Goal: Obtain resource: Download file/media

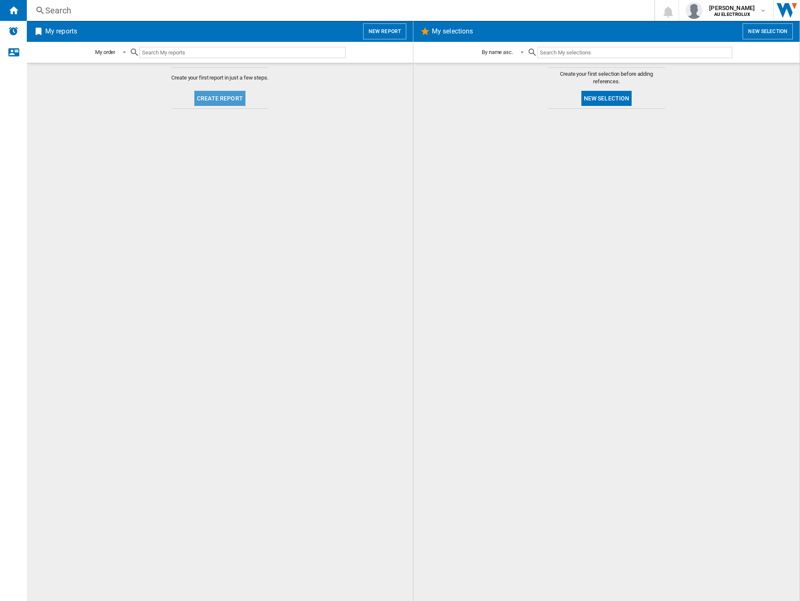
click at [227, 100] on button "Create report" at bounding box center [219, 98] width 51 height 15
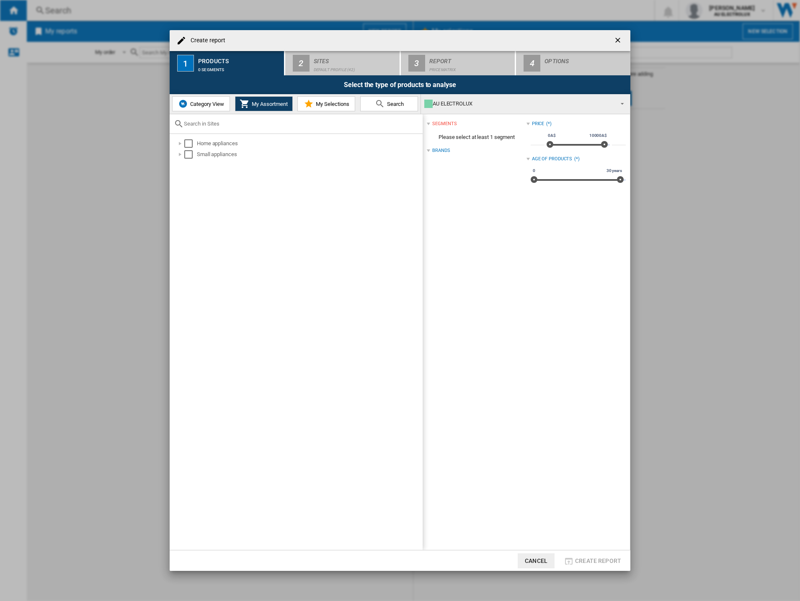
click at [205, 106] on span "Category View" at bounding box center [206, 104] width 36 height 6
click at [183, 142] on div "Select" at bounding box center [184, 143] width 8 height 8
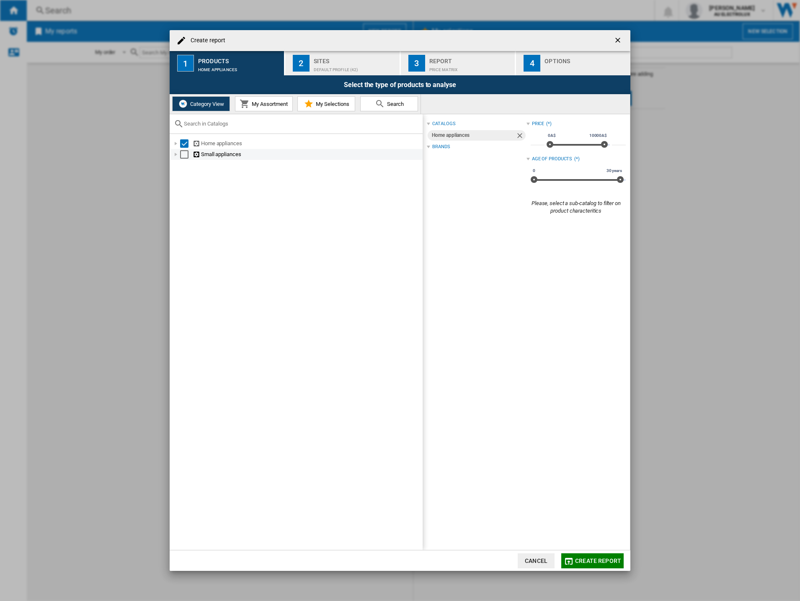
click at [182, 157] on div "Select" at bounding box center [184, 154] width 8 height 8
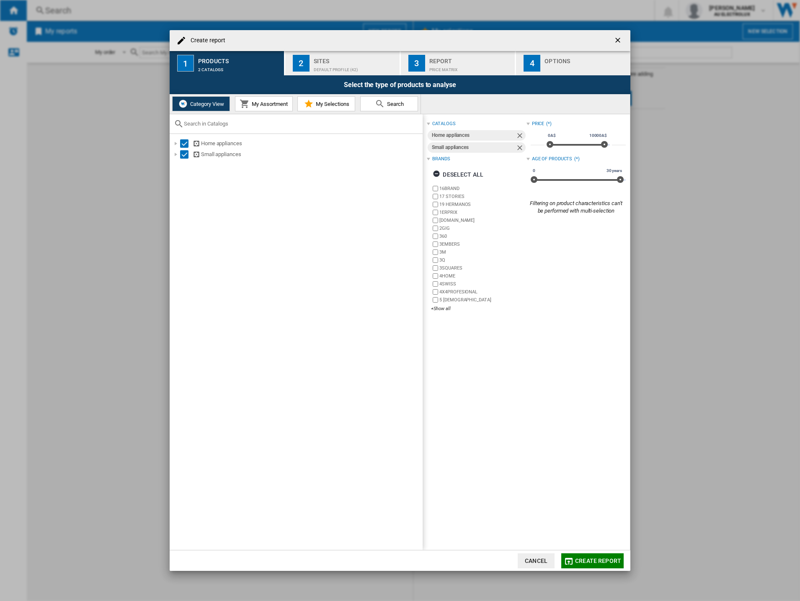
click at [264, 102] on span "My Assortment" at bounding box center [269, 104] width 38 height 6
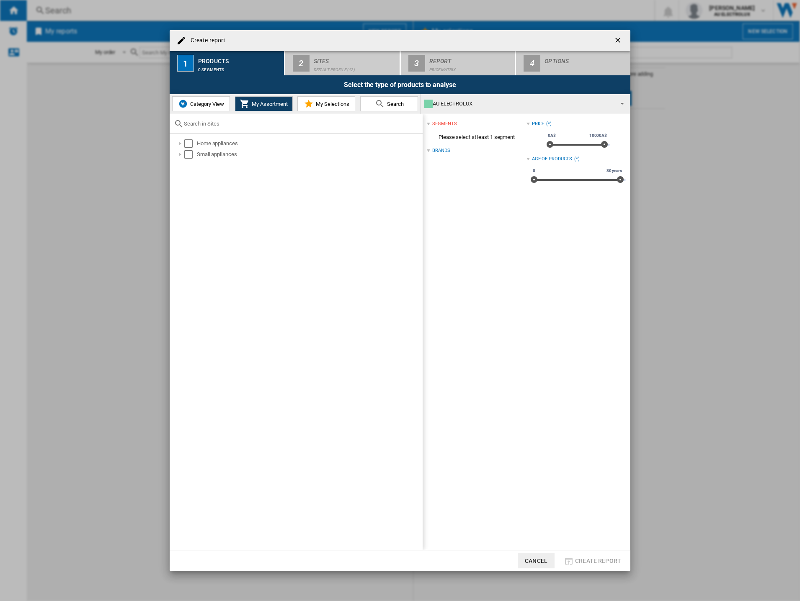
click at [206, 105] on span "Category View" at bounding box center [206, 104] width 36 height 6
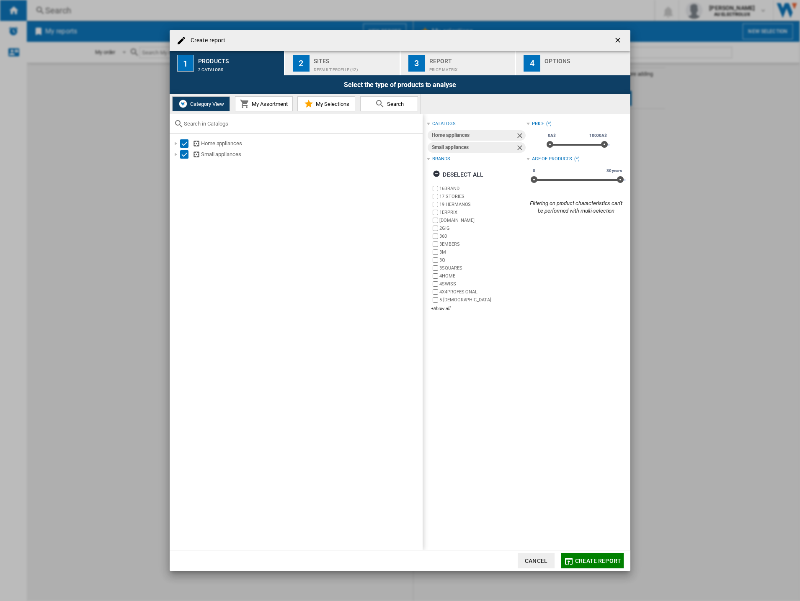
click at [323, 70] on div "Default profile (42)" at bounding box center [355, 67] width 82 height 9
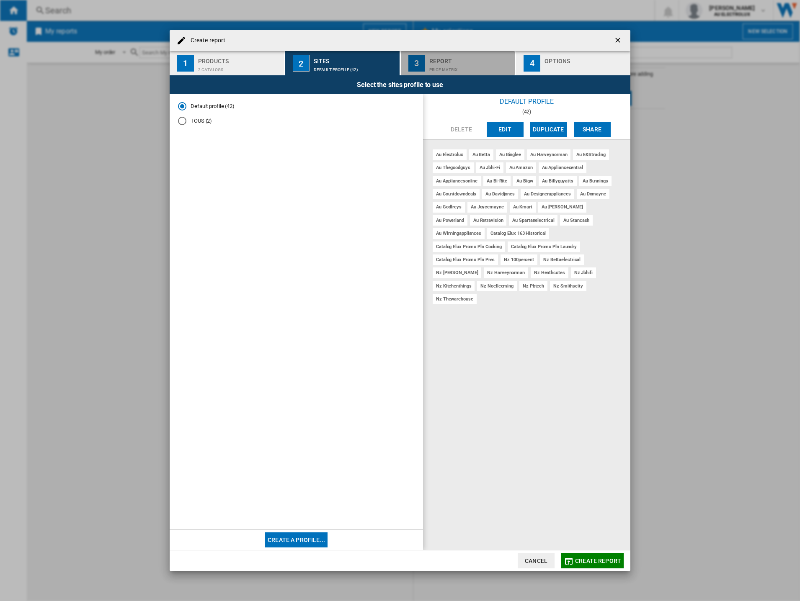
click at [441, 58] on div "Report" at bounding box center [470, 58] width 82 height 9
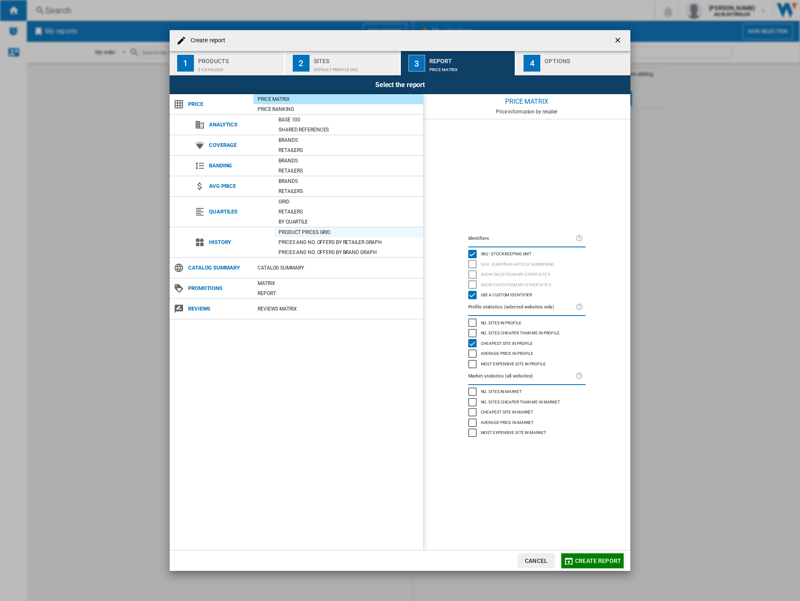
click at [300, 230] on div "Product prices grid" at bounding box center [348, 232] width 149 height 8
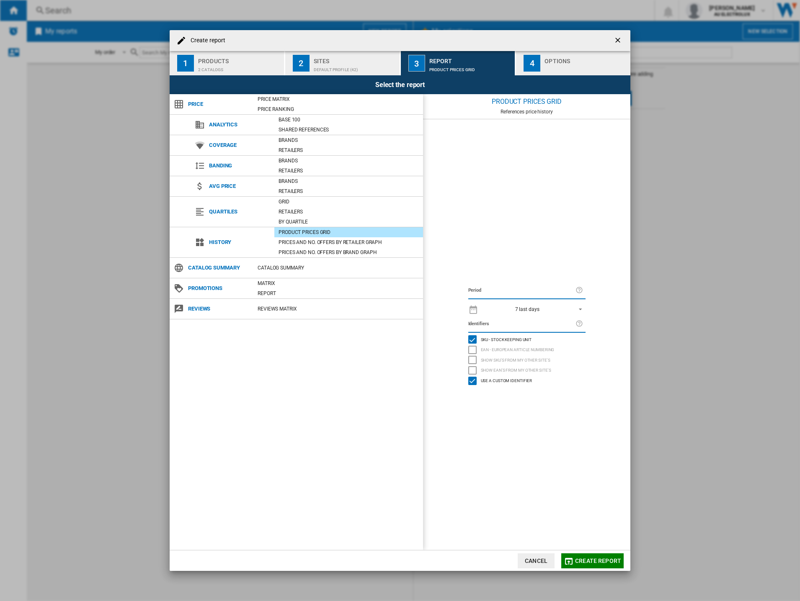
click at [580, 307] on span "REPORTS.WIZARD.STEPS.REPORT.STEPS.REPORT_OPTIONS.PERIOD: 7 last days" at bounding box center [578, 309] width 10 height 8
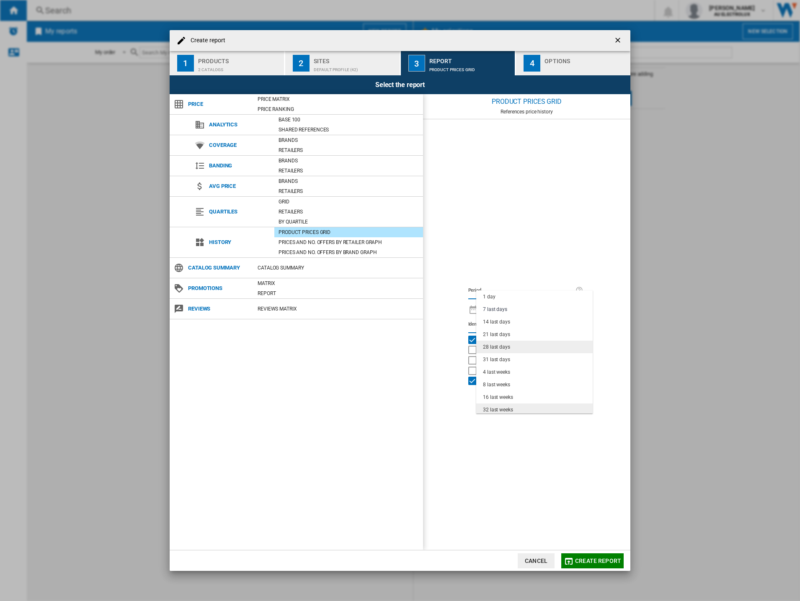
drag, startPoint x: 505, startPoint y: 346, endPoint x: 505, endPoint y: 407, distance: 61.6
click at [505, 407] on md-content "1 day 7 last days 14 last days 21 last days 28 last days 31 last days 4 last we…" at bounding box center [534, 352] width 116 height 123
click at [505, 407] on div "32 last weeks" at bounding box center [498, 410] width 30 height 7
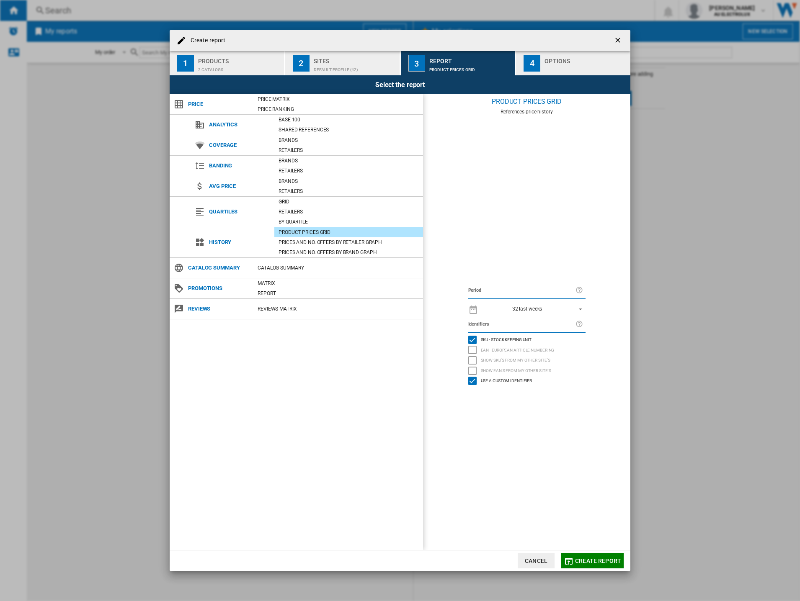
click at [582, 565] on button "Create report" at bounding box center [592, 561] width 62 height 15
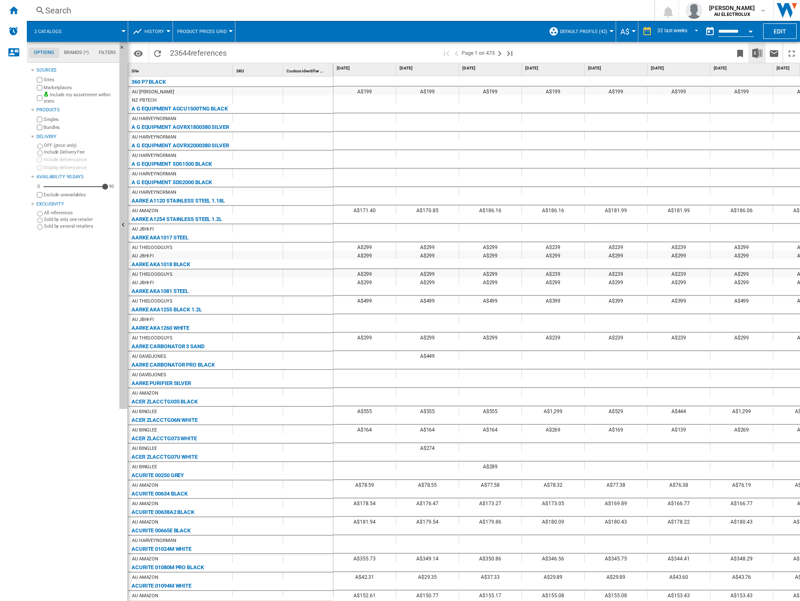
click at [755, 54] on img "Download in Excel" at bounding box center [757, 53] width 10 height 10
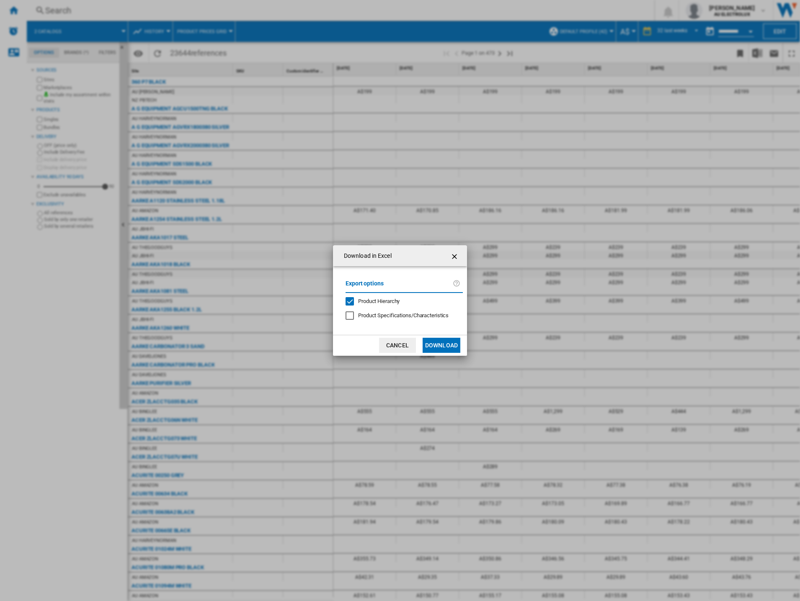
click at [350, 316] on div at bounding box center [349, 316] width 8 height 8
click at [442, 345] on button "Download" at bounding box center [441, 345] width 38 height 15
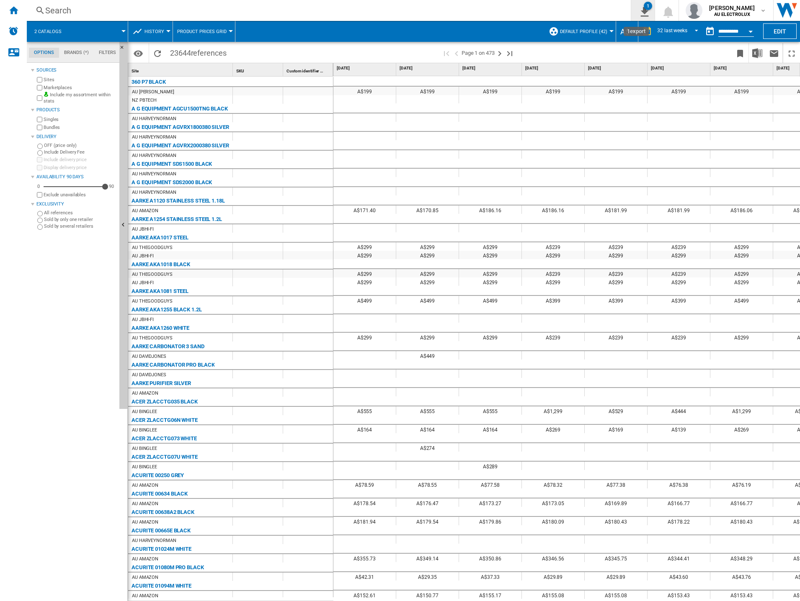
click at [638, 12] on ng-md-icon "1\a export" at bounding box center [643, 10] width 10 height 10
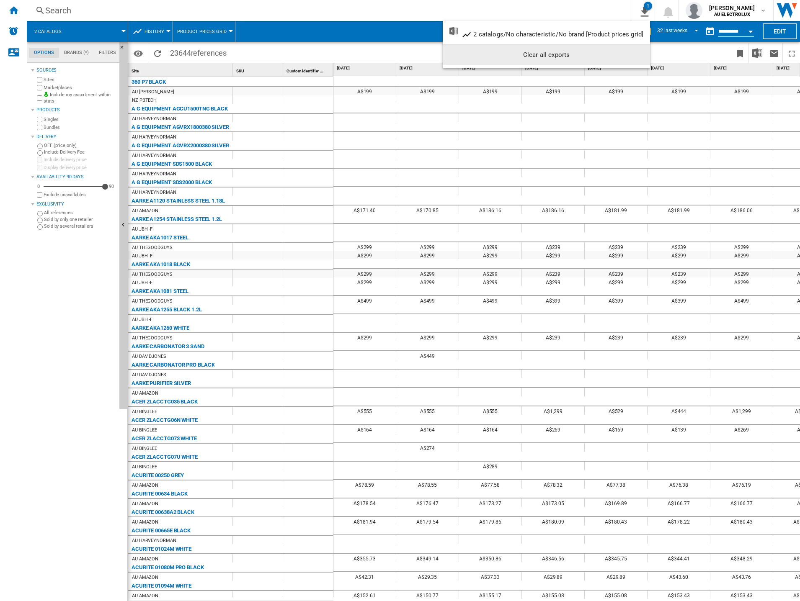
click at [51, 273] on md-backdrop at bounding box center [400, 300] width 800 height 601
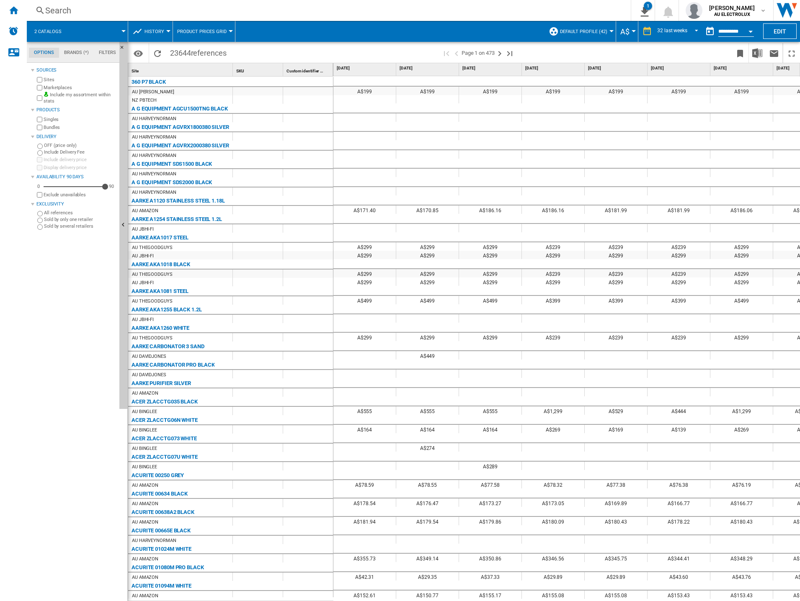
click at [78, 359] on div "Sources Sites Marketplaces Include my assortment within stats Products Singles …" at bounding box center [73, 333] width 85 height 536
